Goal: Task Accomplishment & Management: Use online tool/utility

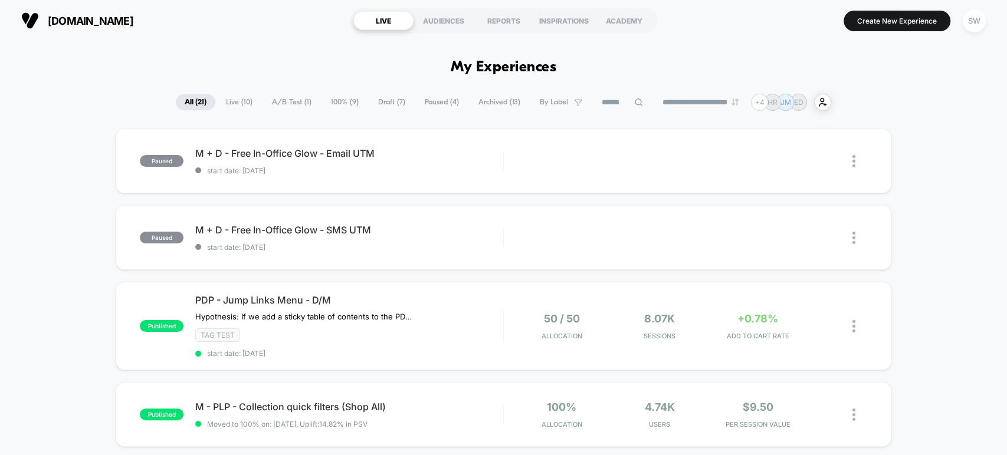
click at [110, 19] on span "[DOMAIN_NAME]" at bounding box center [91, 21] width 86 height 12
click at [978, 29] on div "SW" at bounding box center [974, 20] width 23 height 23
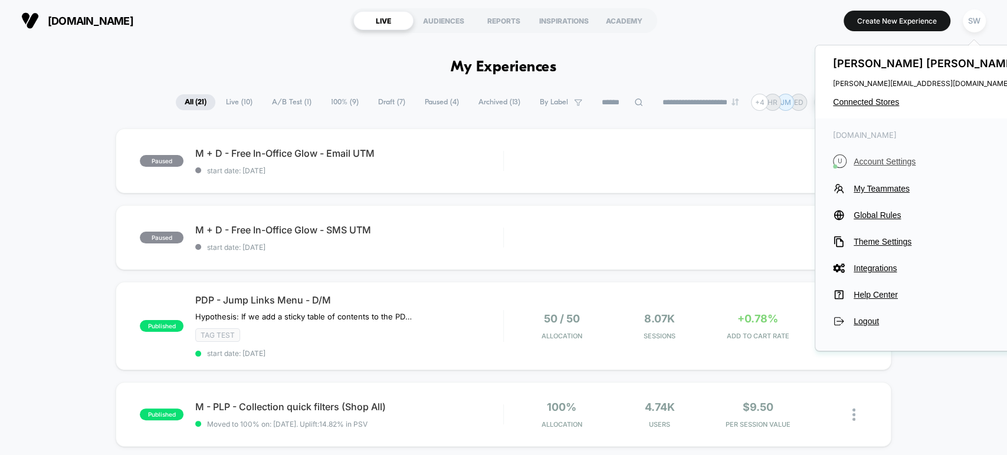
click at [878, 163] on span "Account Settings" at bounding box center [937, 161] width 166 height 9
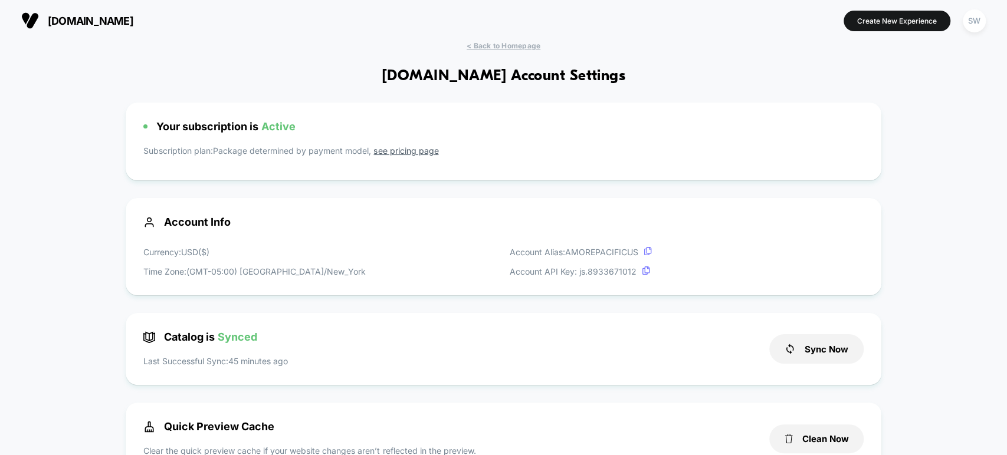
click at [500, 46] on span "< Back to Homepage" at bounding box center [504, 45] width 74 height 9
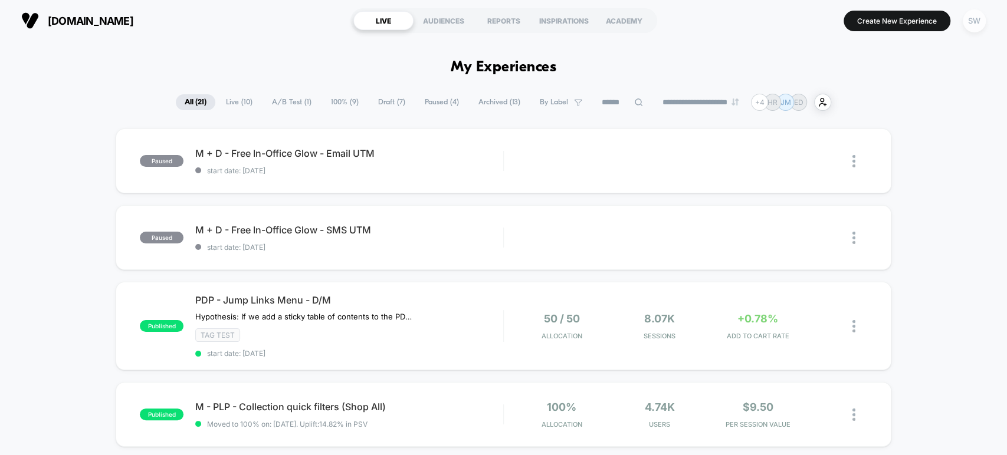
click at [983, 18] on div "SW" at bounding box center [974, 20] width 23 height 23
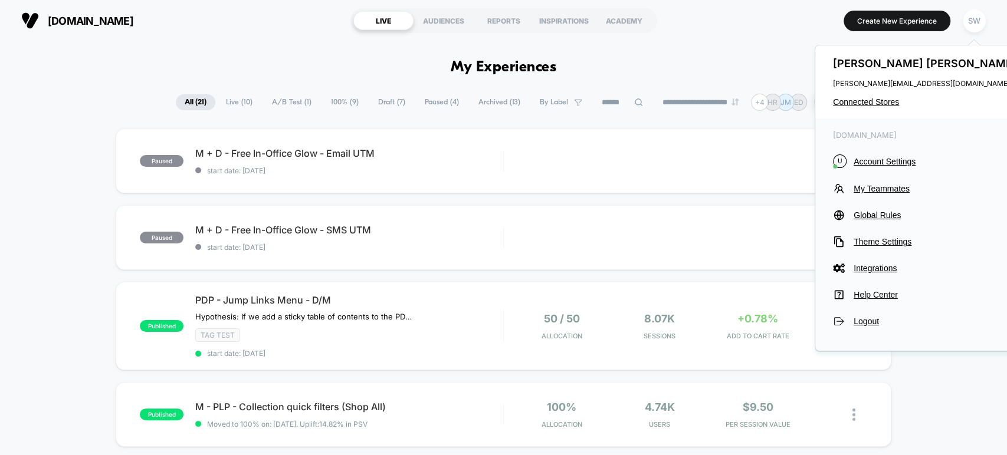
click at [863, 109] on div "[PERSON_NAME] [EMAIL_ADDRESS][DOMAIN_NAME] Connected Stores" at bounding box center [926, 81] width 222 height 73
click at [855, 103] on span "Connected Stores" at bounding box center [926, 101] width 186 height 9
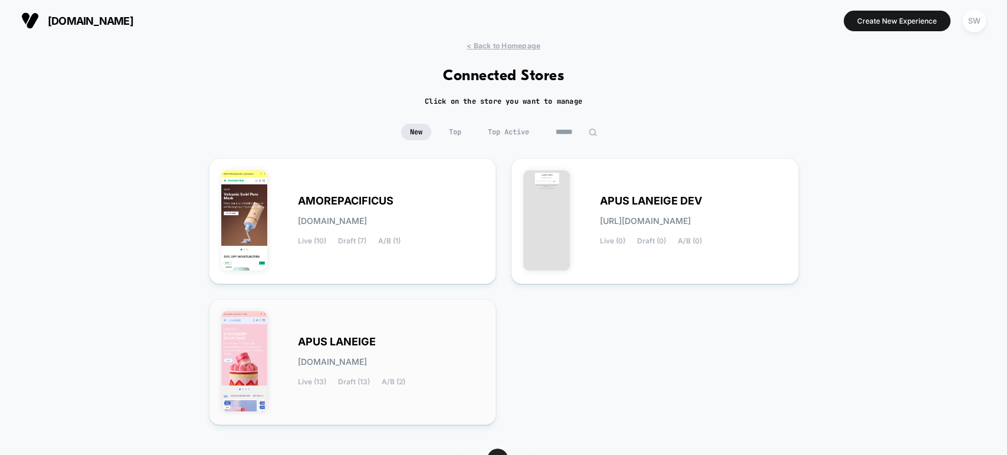
click at [397, 345] on div "APUS LANEIGE [DOMAIN_NAME] Live (13) Draft (13) A/B (2)" at bounding box center [391, 362] width 186 height 48
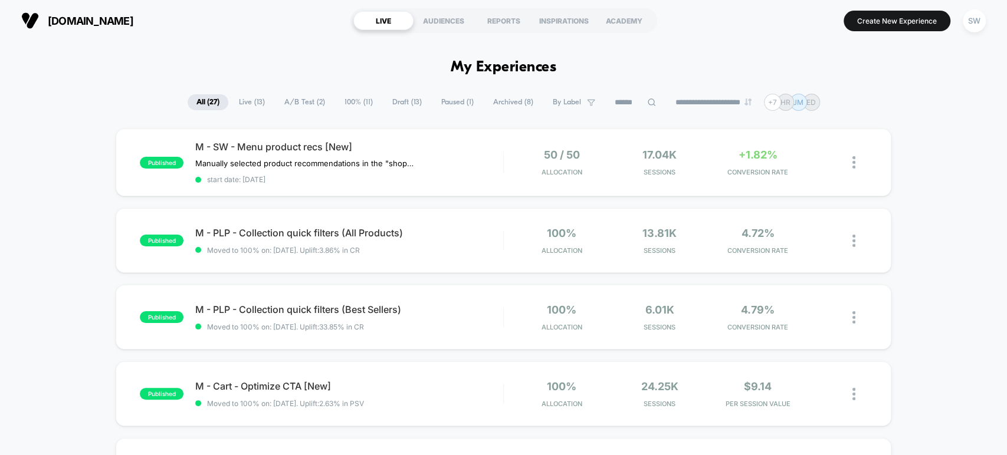
click at [352, 102] on span "100% ( 11 )" at bounding box center [359, 102] width 46 height 16
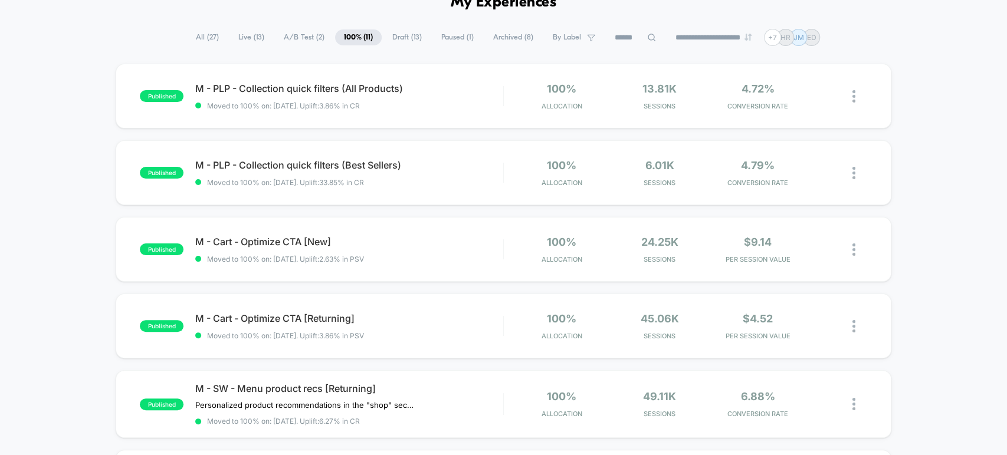
scroll to position [67, 0]
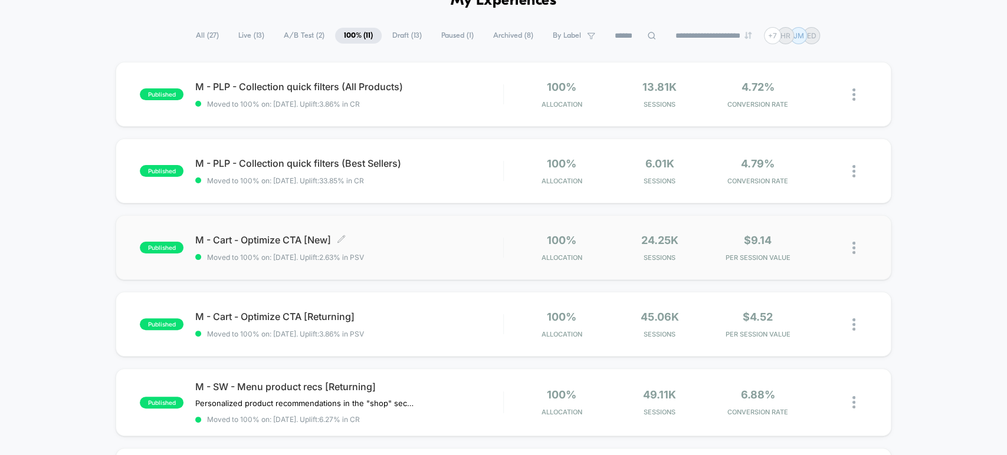
click at [303, 238] on span "M - Cart - Optimize CTA [New] Click to edit experience details" at bounding box center [348, 240] width 307 height 12
